Goal: Information Seeking & Learning: Compare options

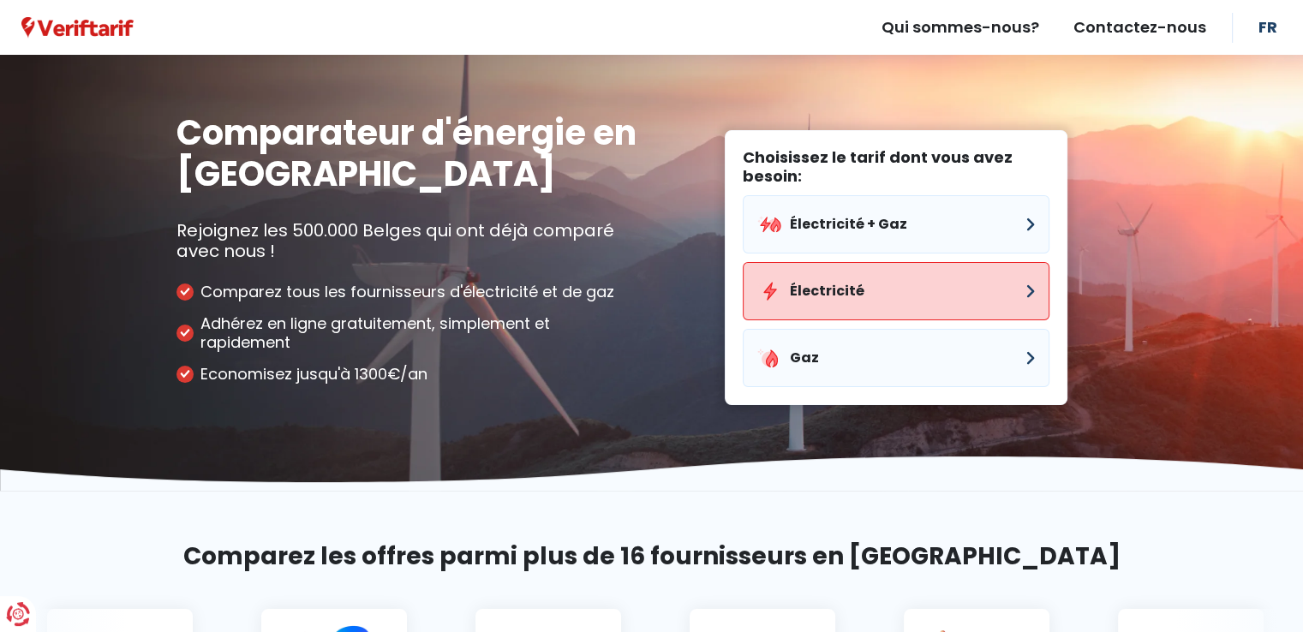
click at [824, 291] on button "Électricité" at bounding box center [896, 291] width 307 height 58
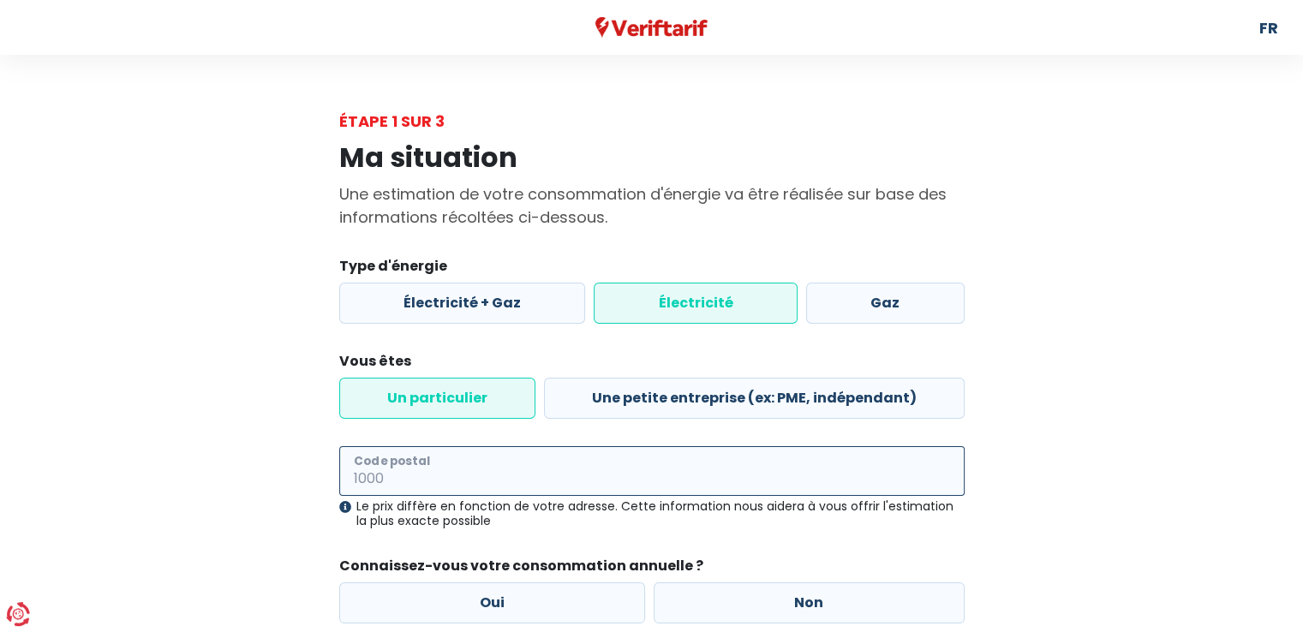
click at [418, 462] on input "Code postal" at bounding box center [651, 471] width 625 height 50
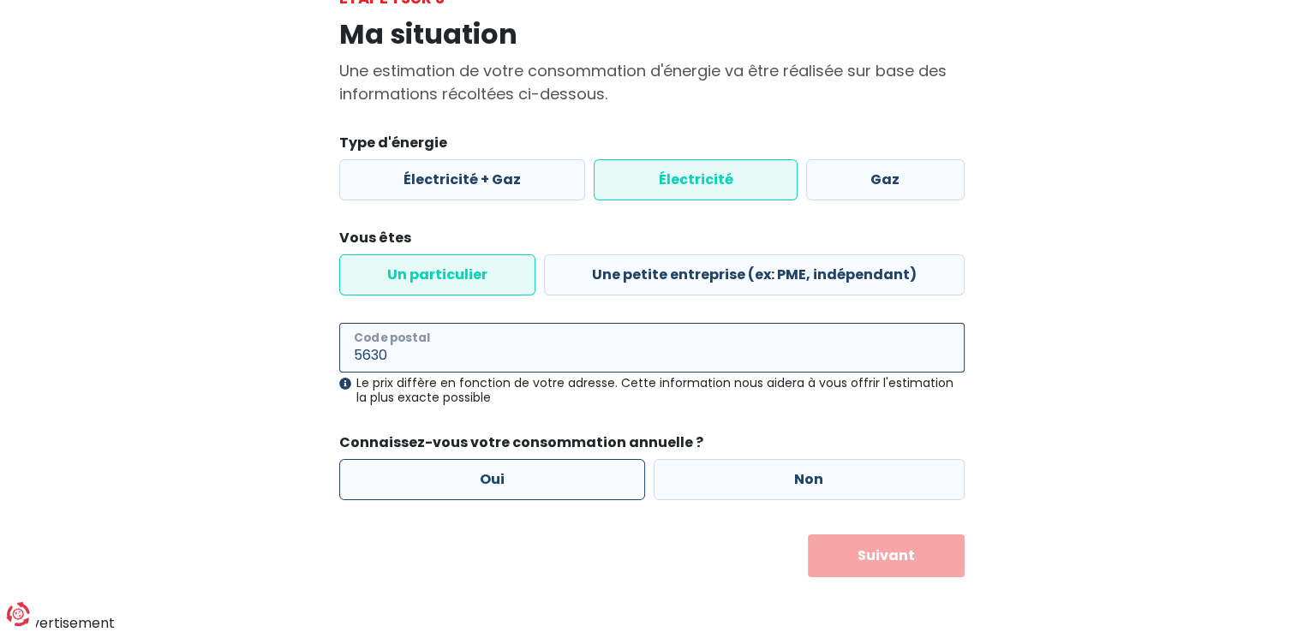
type input "5630"
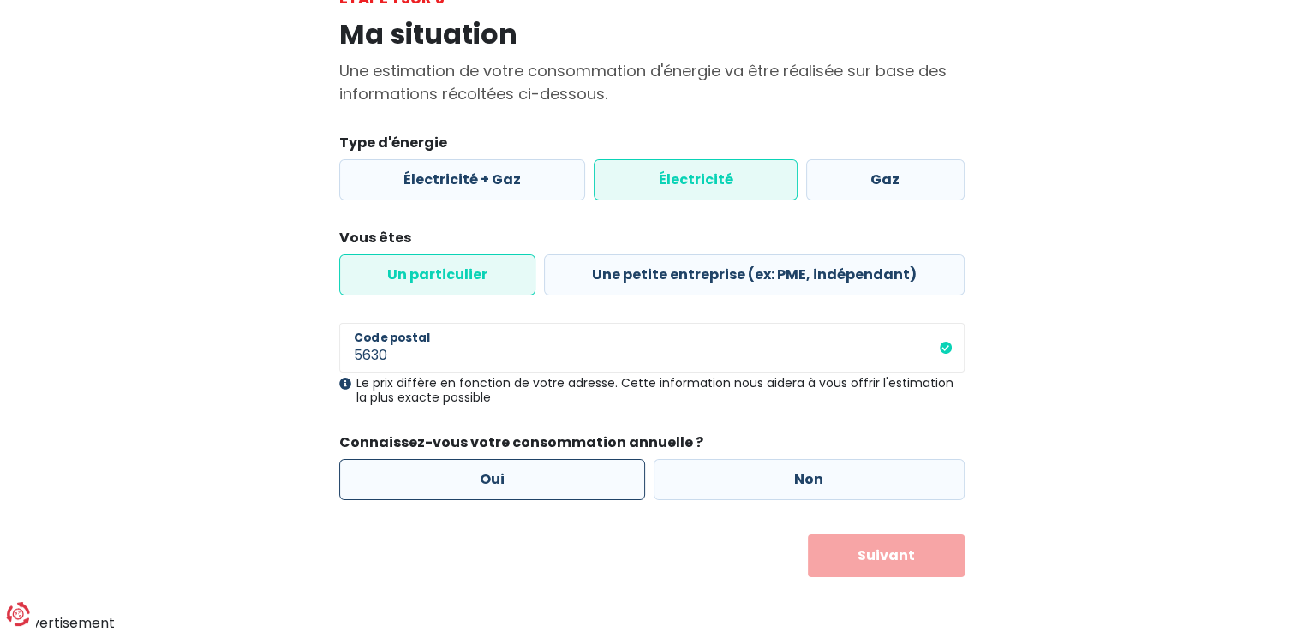
click at [472, 486] on label "Oui" at bounding box center [492, 479] width 307 height 41
click at [472, 486] on input "Oui" at bounding box center [492, 479] width 307 height 41
radio input "true"
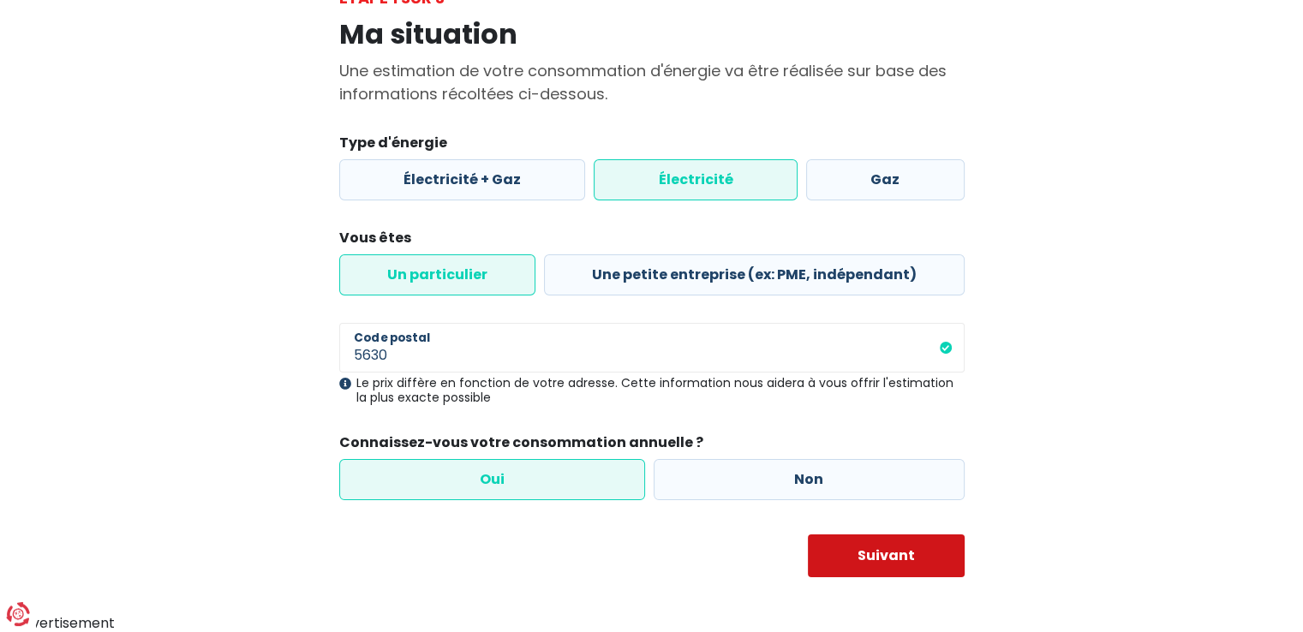
click at [858, 563] on button "Suivant" at bounding box center [886, 555] width 157 height 43
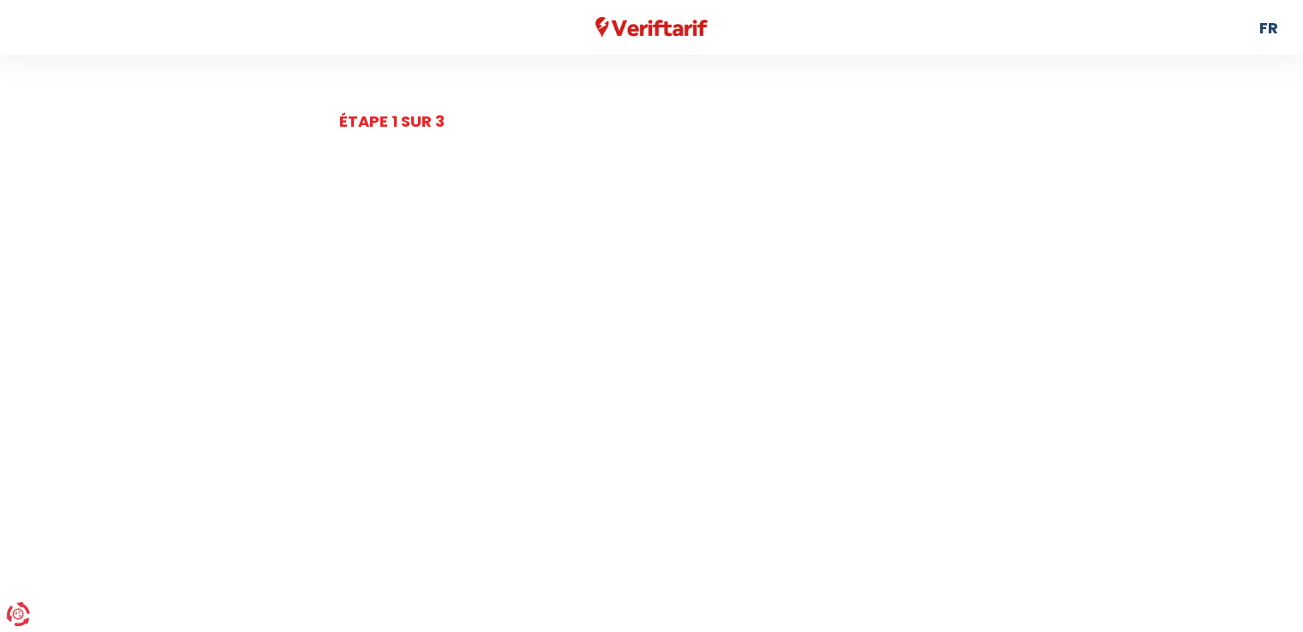
select select
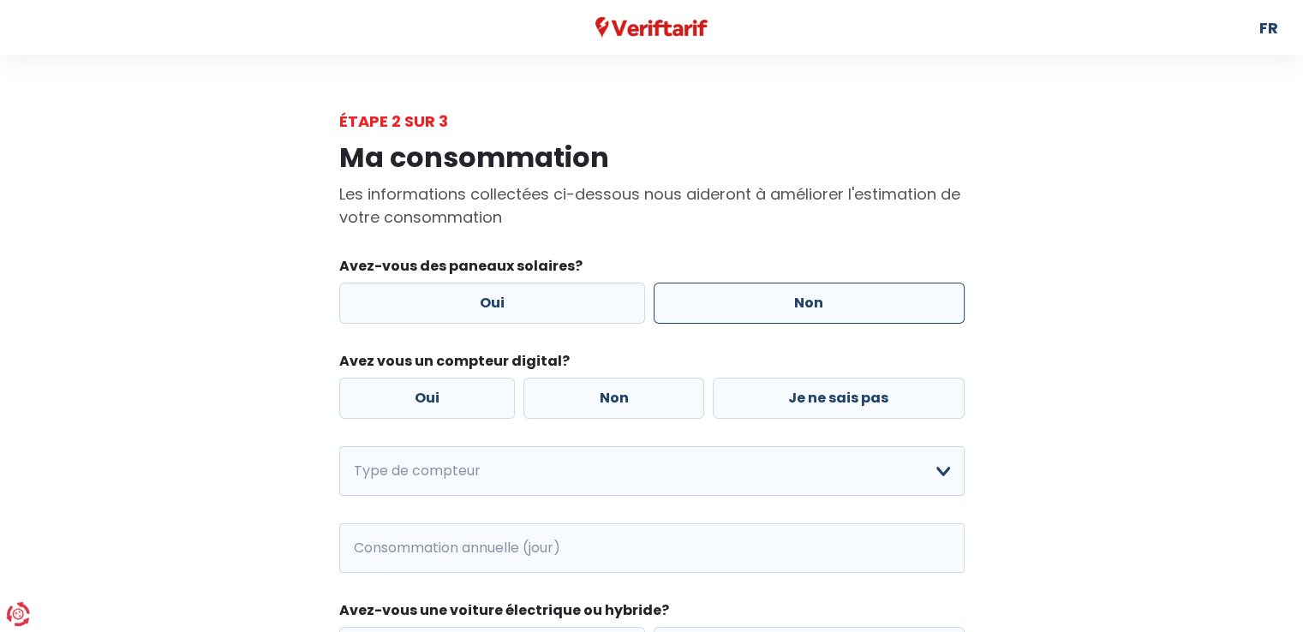
click at [788, 301] on label "Non" at bounding box center [808, 303] width 311 height 41
click at [788, 301] on input "Non" at bounding box center [808, 303] width 311 height 41
radio input "true"
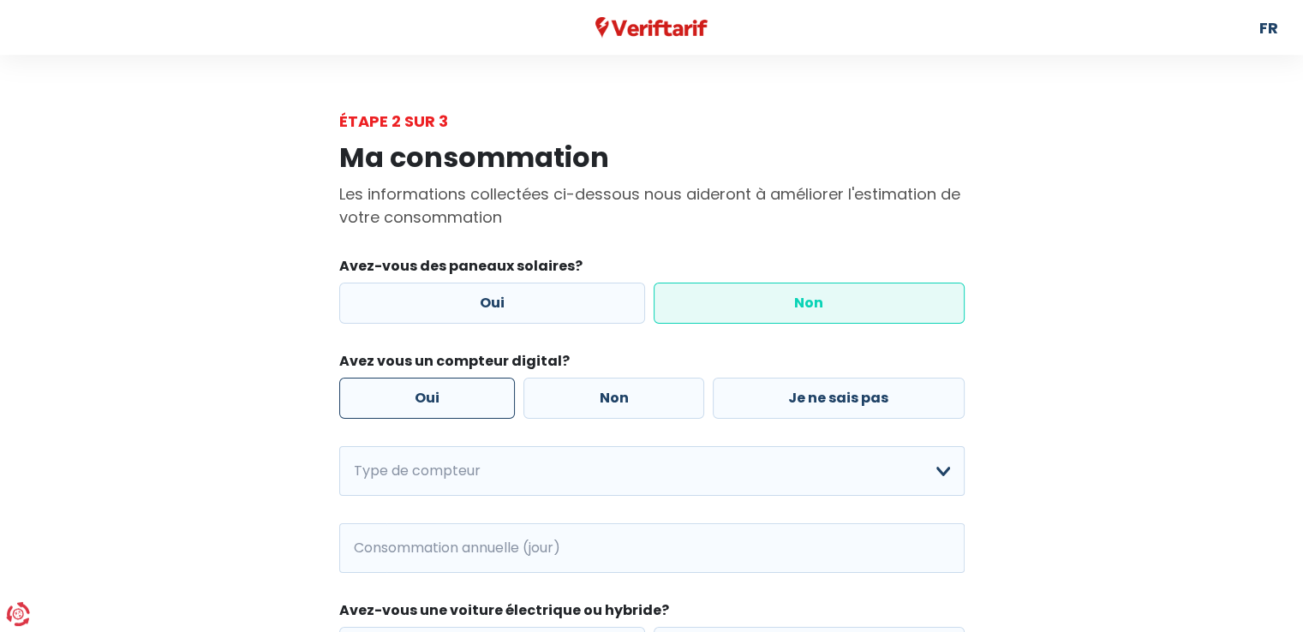
click at [433, 387] on label "Oui" at bounding box center [427, 398] width 176 height 41
click at [433, 387] on input "Oui" at bounding box center [427, 398] width 176 height 41
radio input "true"
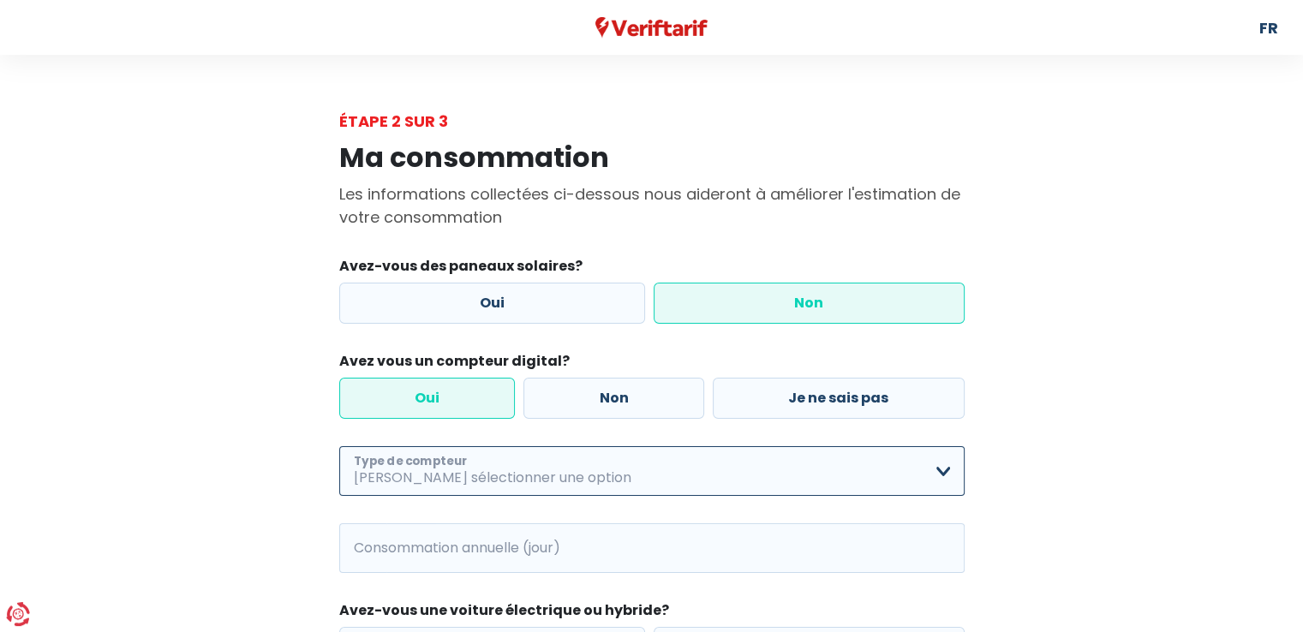
click at [938, 468] on select "Mono-horaire Bi-horaire Mono-horaire + exclusif nuit Bi-horaire + exclusif nuit…" at bounding box center [651, 471] width 625 height 50
select select "day_night_bi_hourly"
click at [339, 447] on select "Mono-horaire Bi-horaire Mono-horaire + exclusif nuit Bi-horaire + exclusif nuit…" at bounding box center [651, 471] width 625 height 50
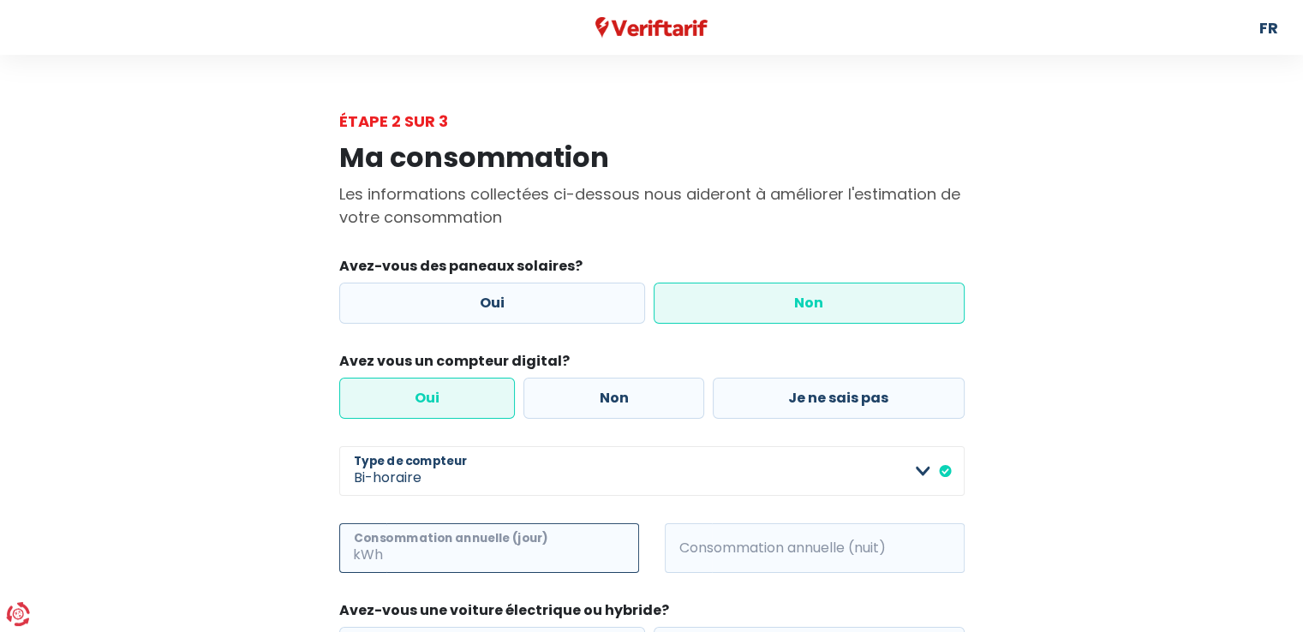
click at [576, 545] on input "Consommation annuelle (jour)" at bounding box center [512, 548] width 253 height 50
type input "2808"
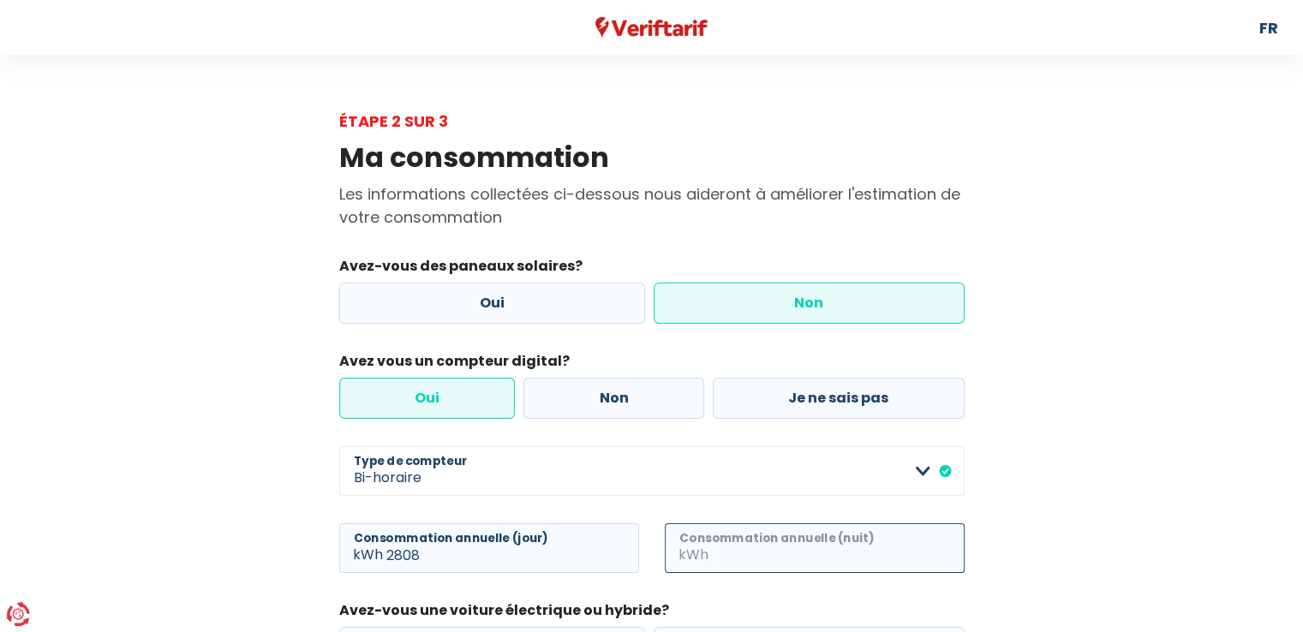
click at [832, 541] on input "Consommation annuelle (nuit)" at bounding box center [838, 548] width 253 height 50
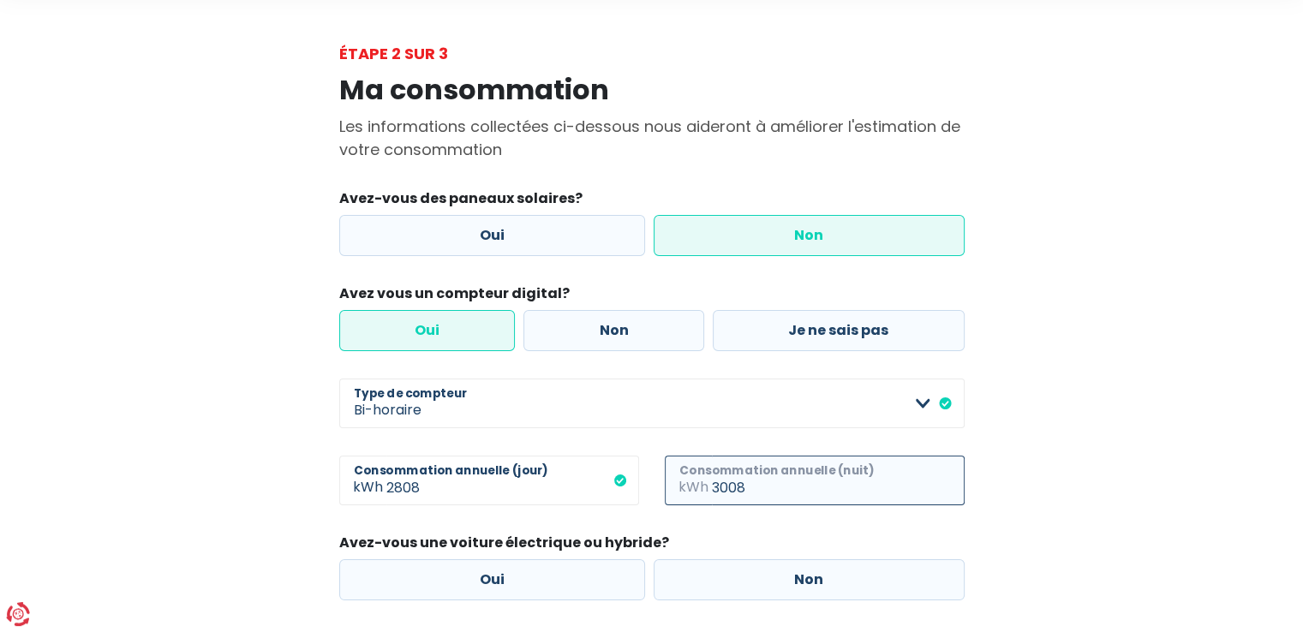
scroll to position [169, 0]
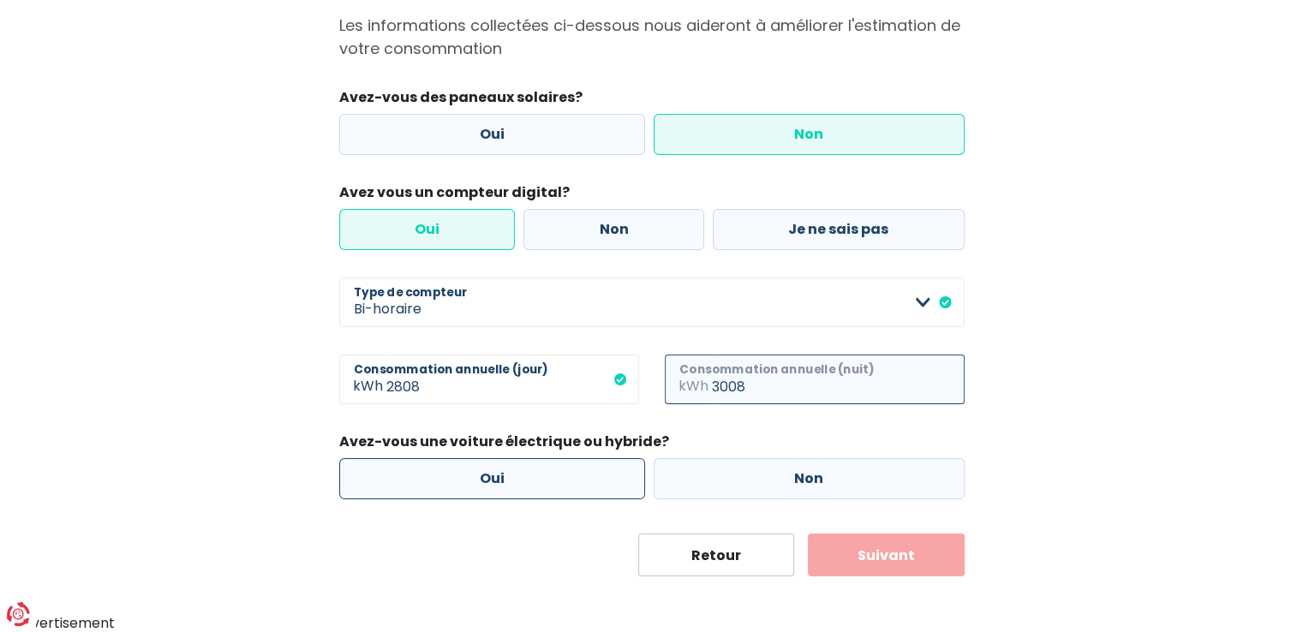
type input "3008"
click at [498, 479] on label "Oui" at bounding box center [492, 478] width 307 height 41
click at [498, 479] on input "Oui" at bounding box center [492, 478] width 307 height 41
radio input "true"
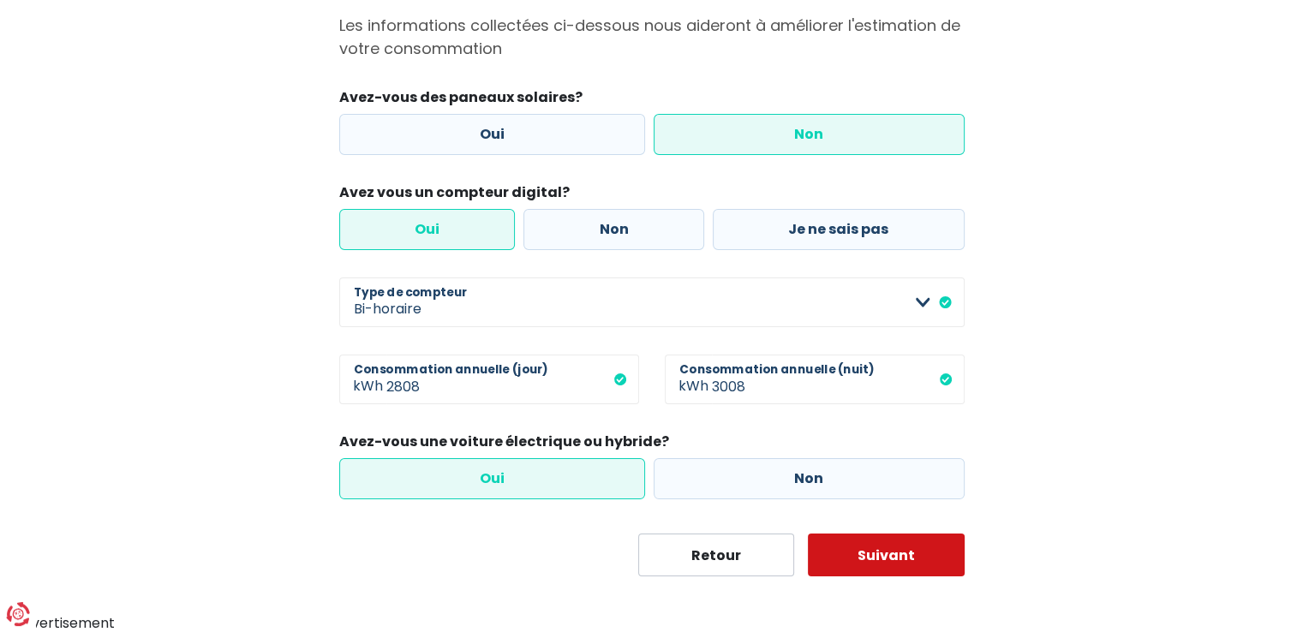
click at [876, 546] on button "Suivant" at bounding box center [886, 555] width 157 height 43
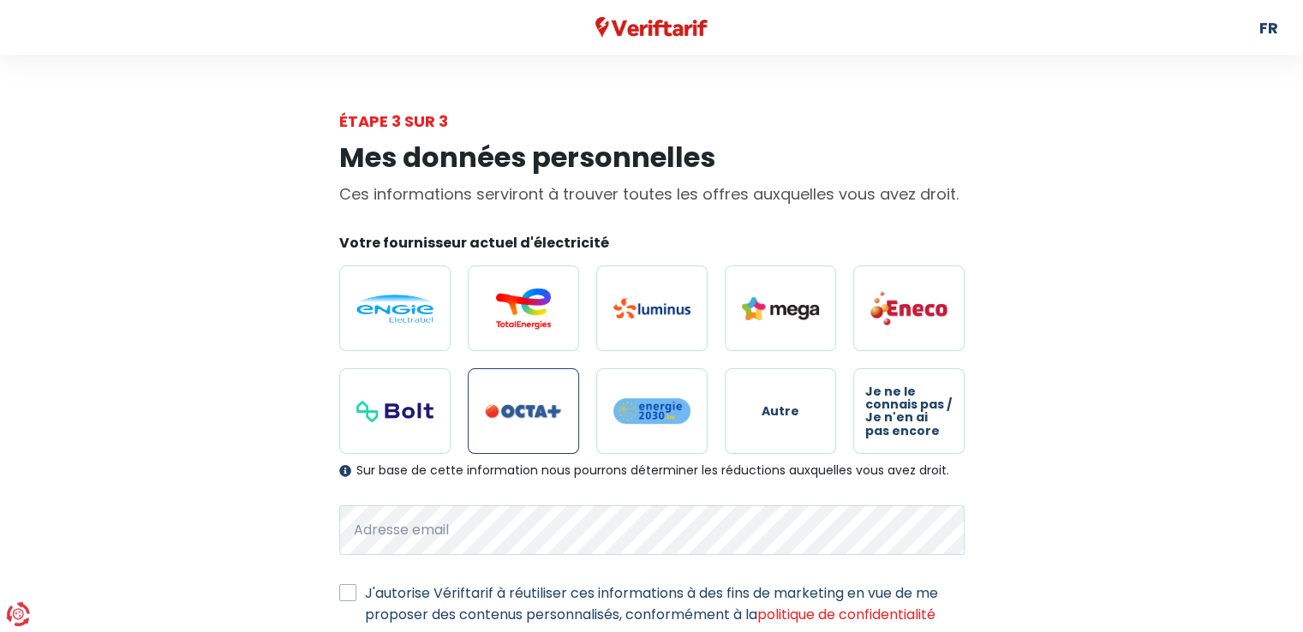
click at [517, 411] on img at bounding box center [523, 411] width 77 height 15
click at [517, 411] on input "radio" at bounding box center [523, 411] width 111 height 86
radio input "true"
select select "day_night_bi_hourly"
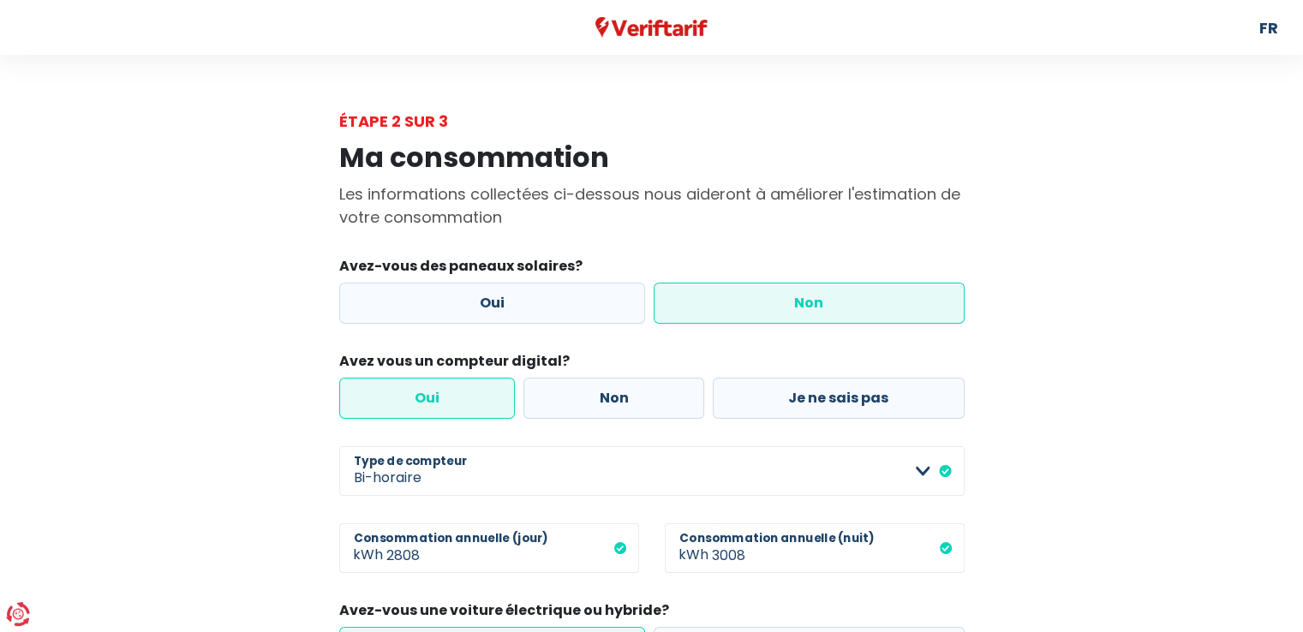
scroll to position [169, 0]
